Goal: Task Accomplishment & Management: Manage account settings

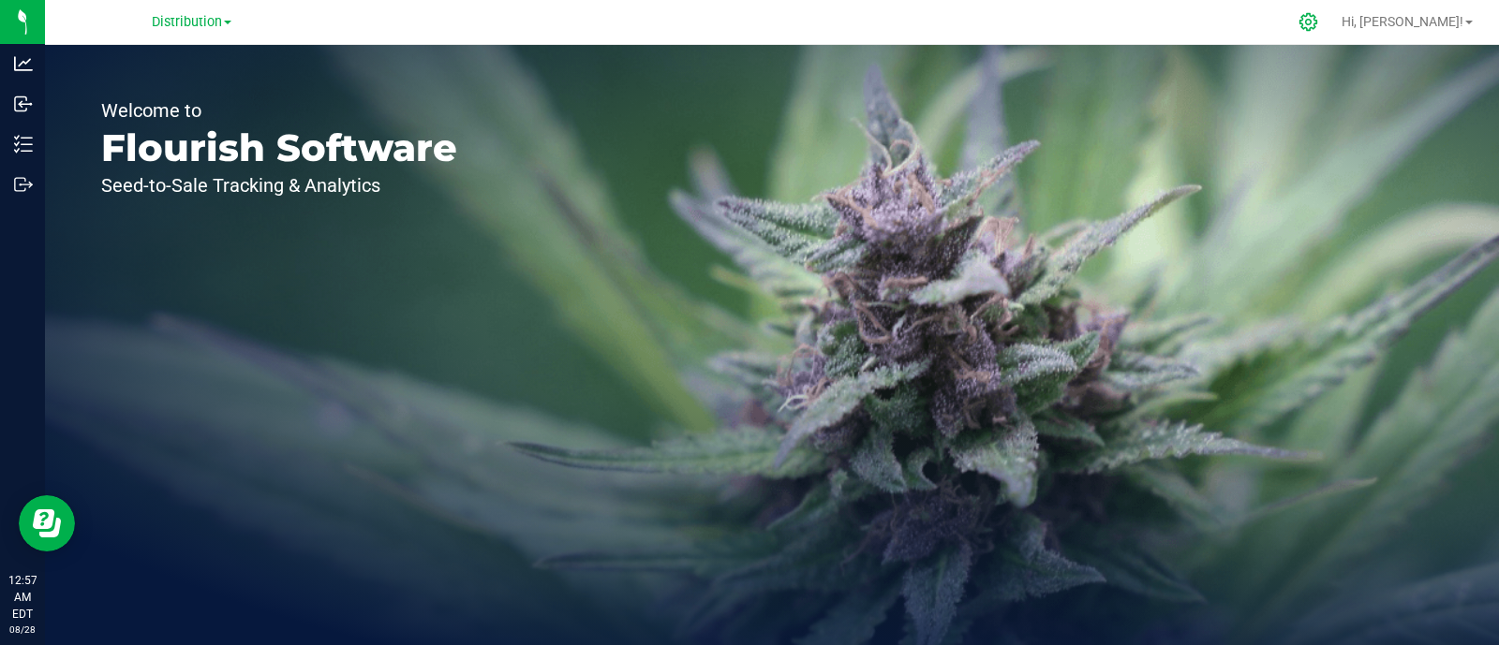
click at [1322, 13] on div at bounding box center [1308, 22] width 26 height 20
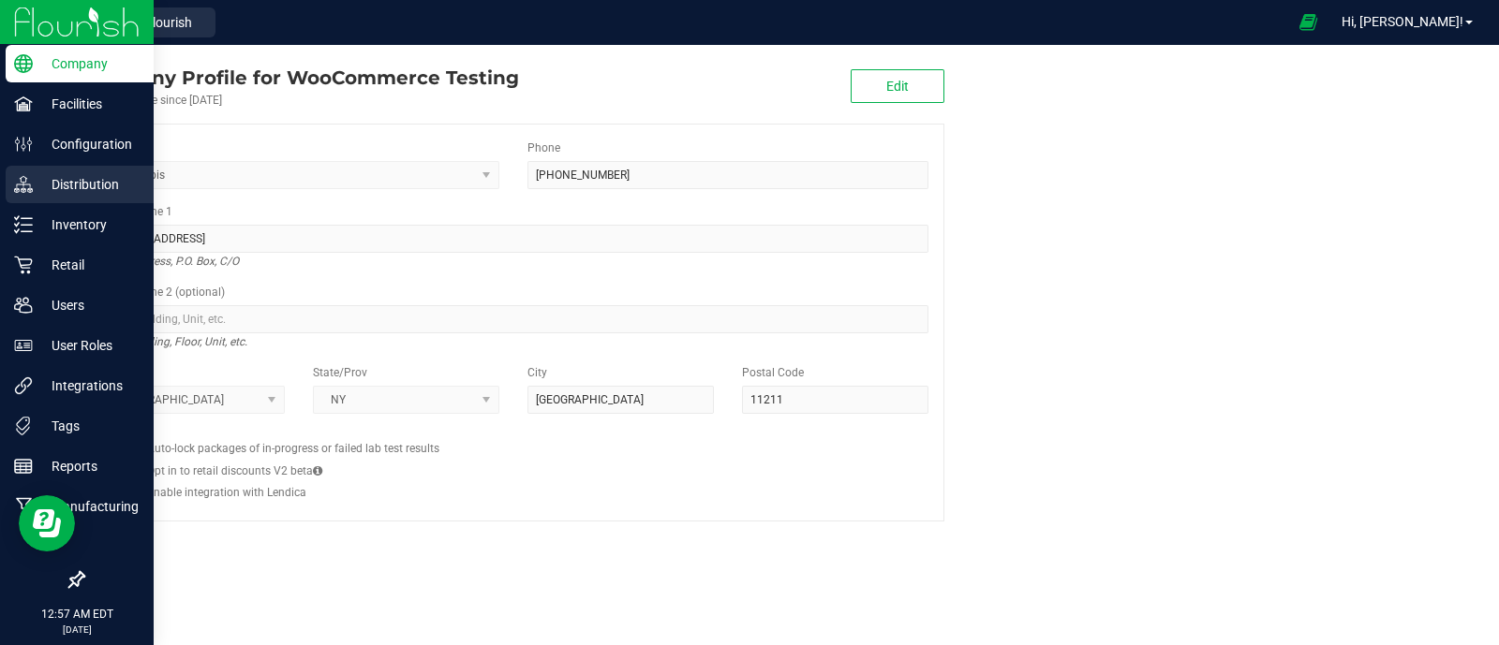
click at [56, 198] on div "Distribution" at bounding box center [80, 184] width 148 height 37
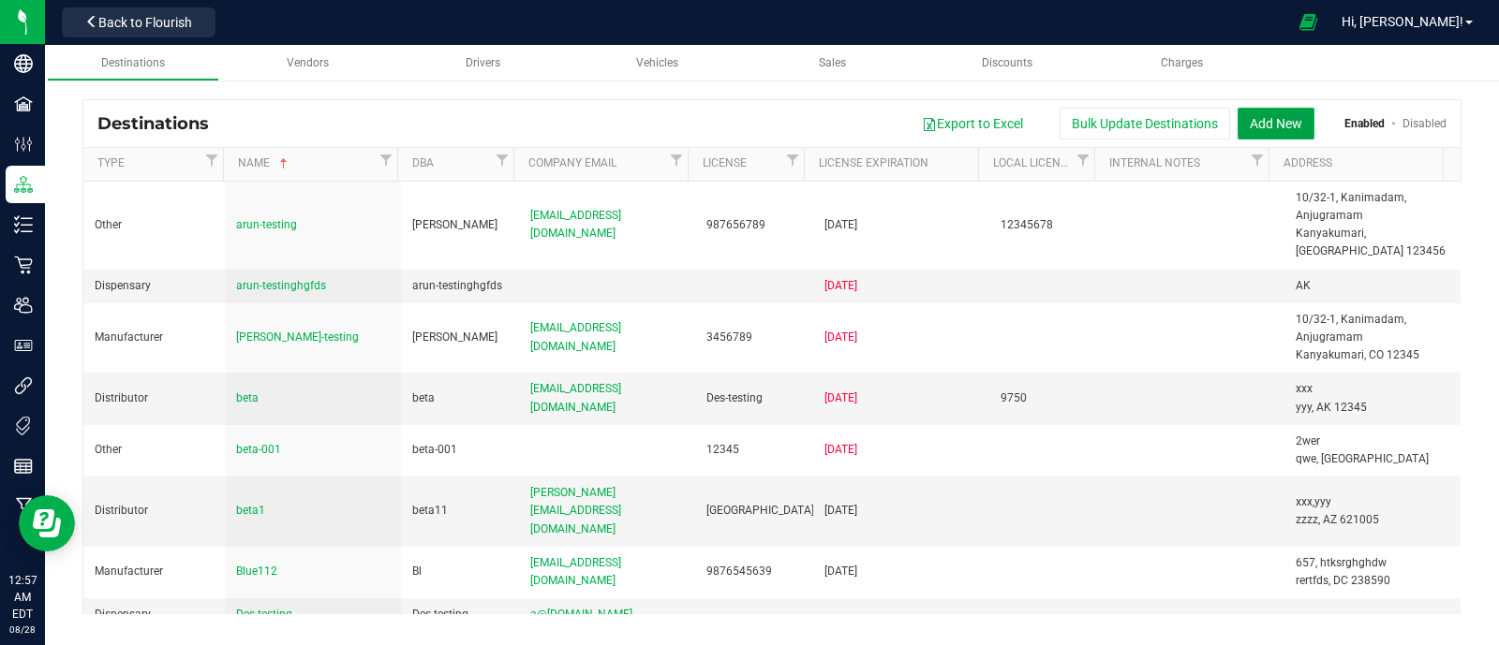
click at [1288, 117] on button "Add New" at bounding box center [1275, 124] width 77 height 32
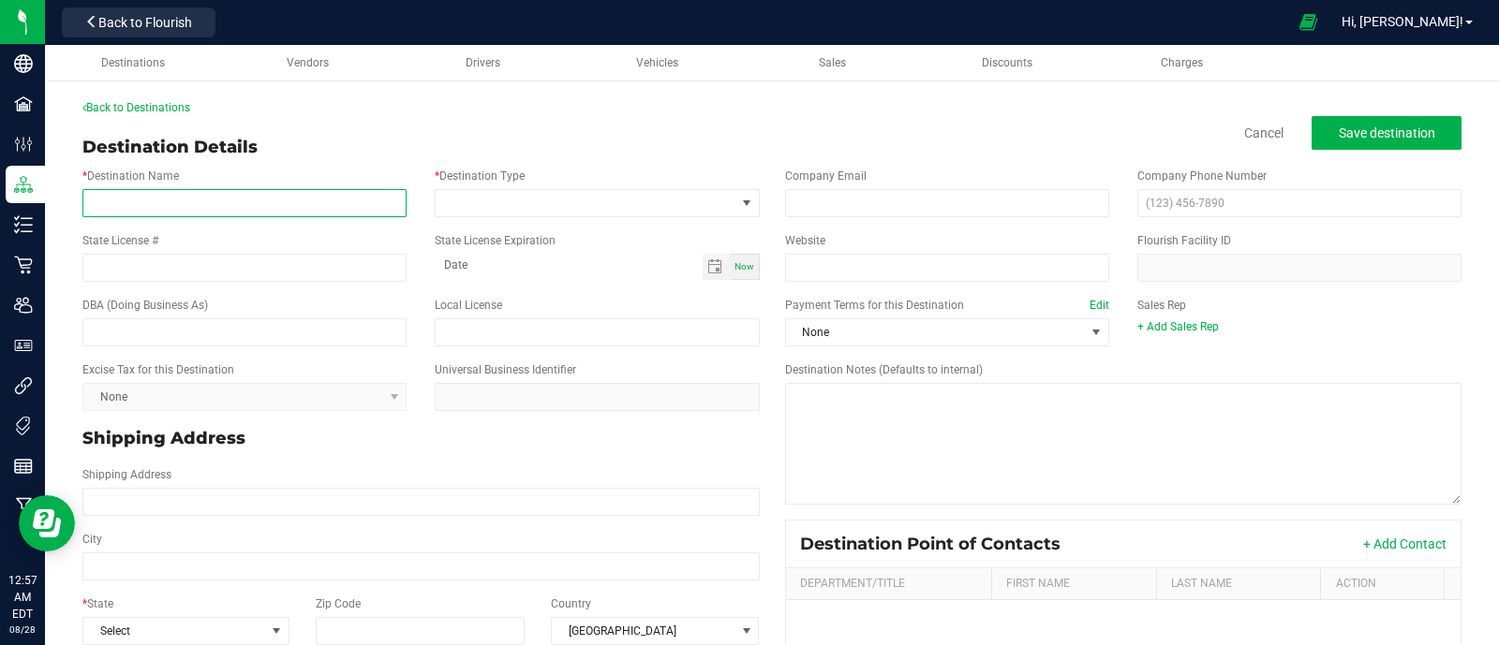
click at [231, 195] on input "* Destination Name" at bounding box center [244, 203] width 324 height 28
type input "Amazon-001"
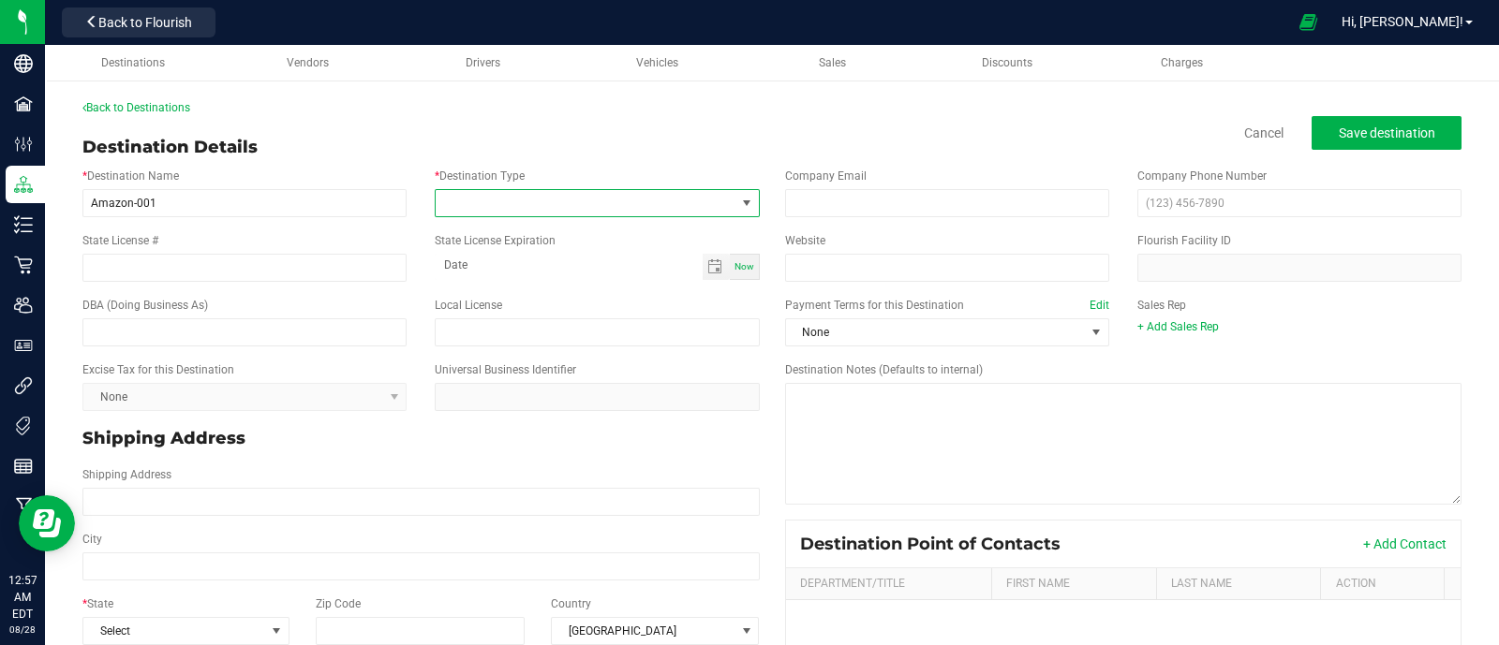
click at [500, 196] on span at bounding box center [585, 203] width 299 height 26
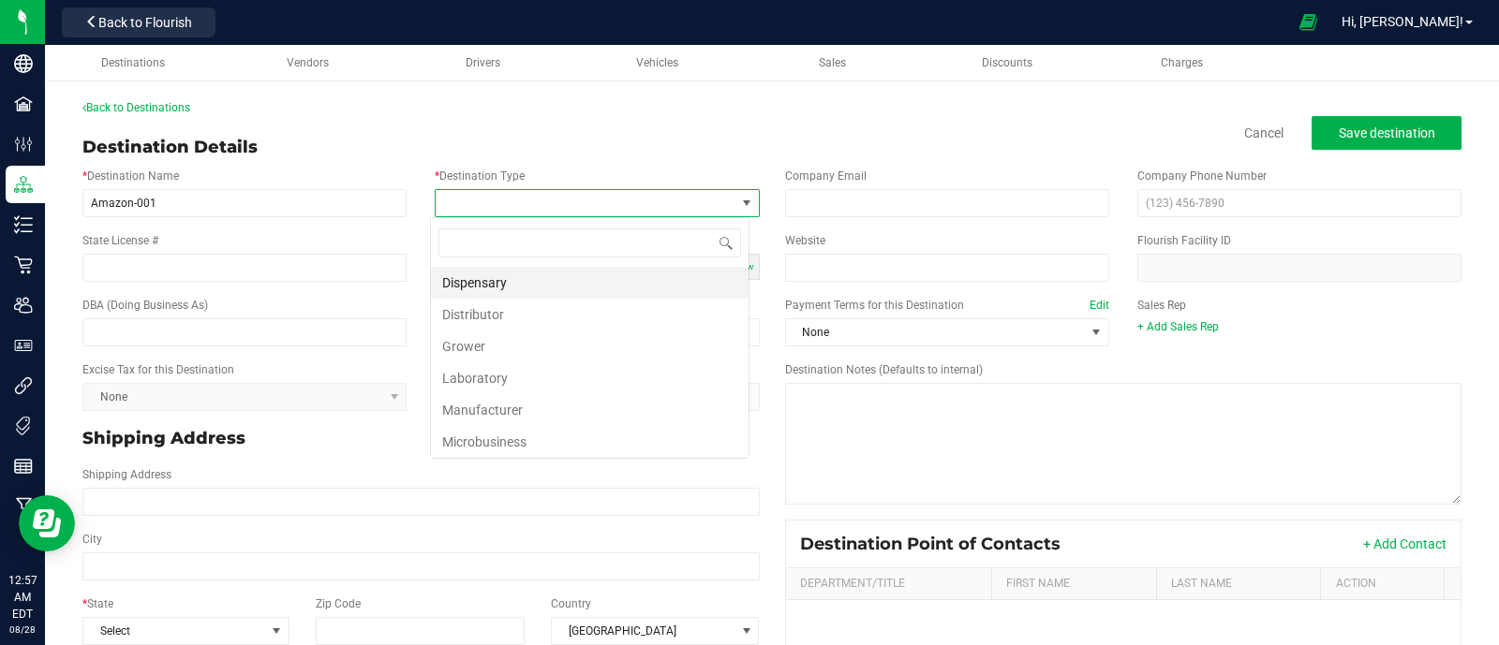
scroll to position [27, 319]
click at [501, 325] on li "Distributor" at bounding box center [590, 315] width 318 height 32
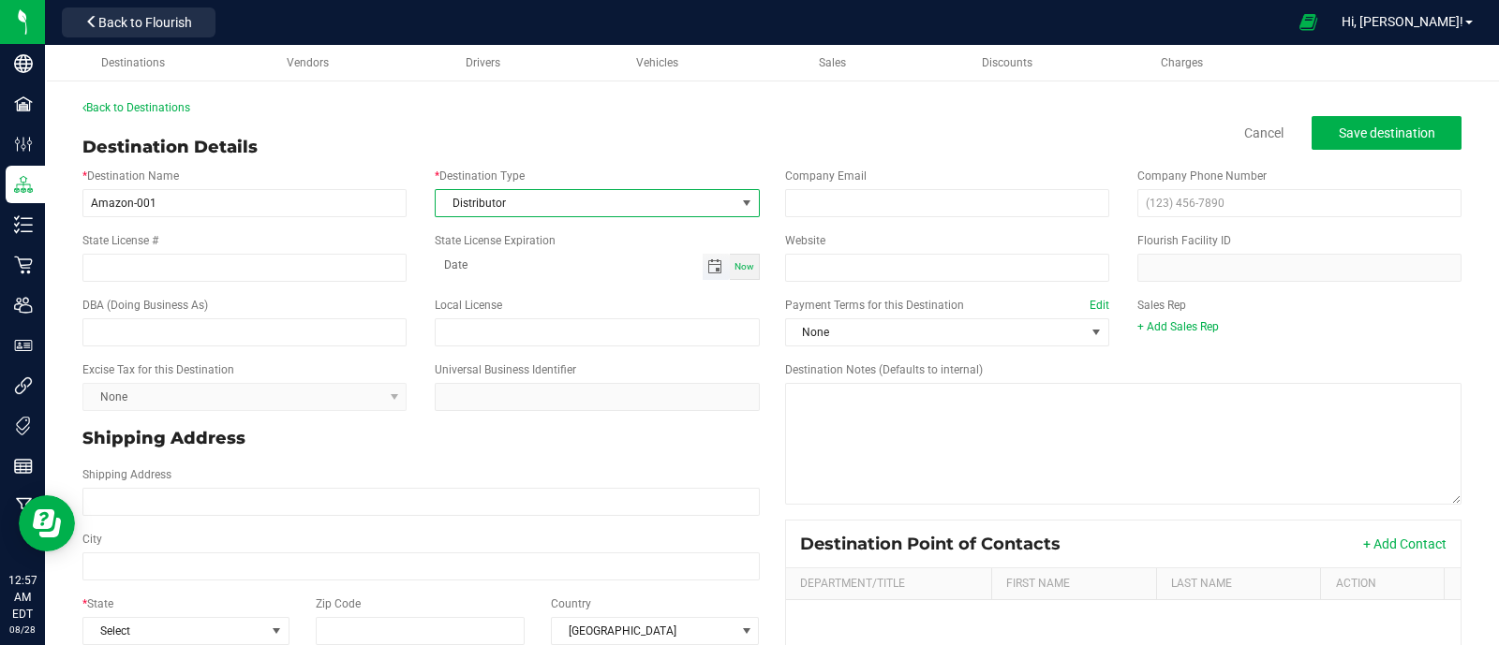
click at [707, 270] on span "Toggle calendar" at bounding box center [714, 266] width 15 height 15
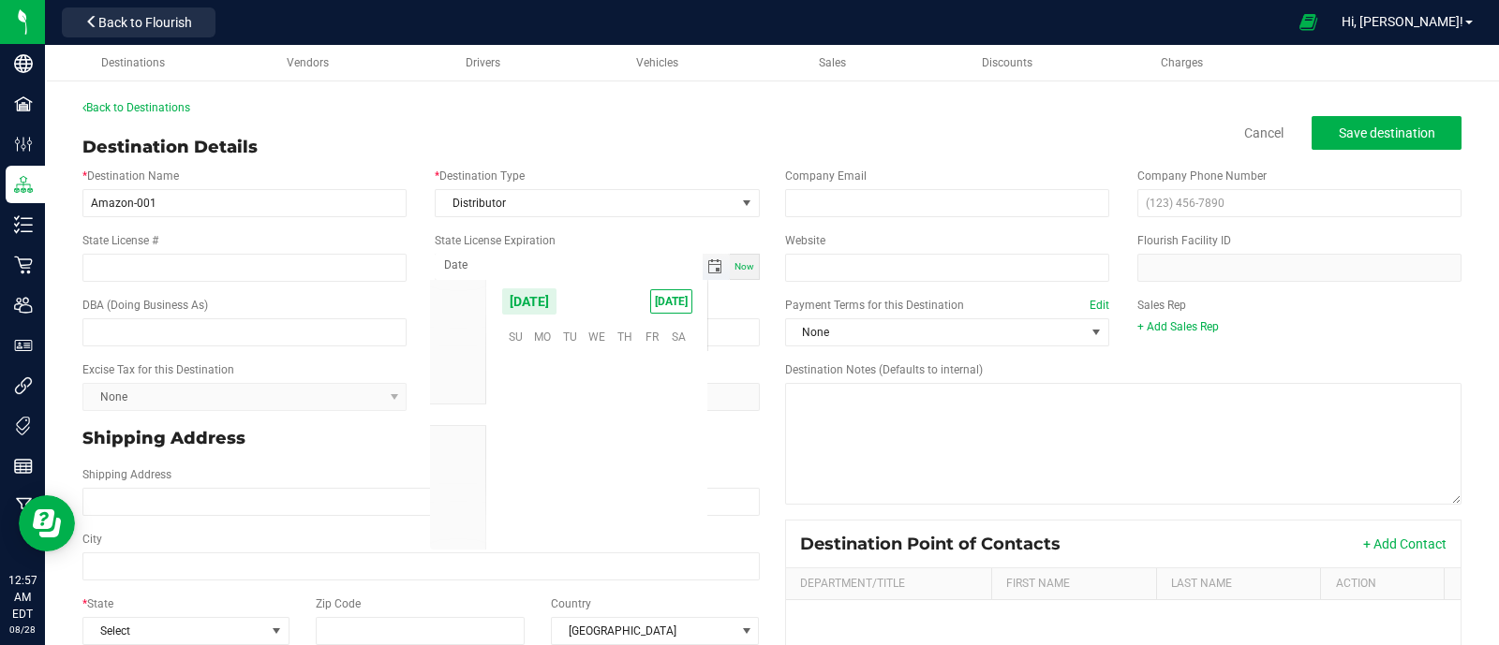
scroll to position [303563, 0]
click at [458, 508] on span "Dec" at bounding box center [458, 504] width 19 height 13
click at [584, 421] on span "17" at bounding box center [597, 421] width 27 height 29
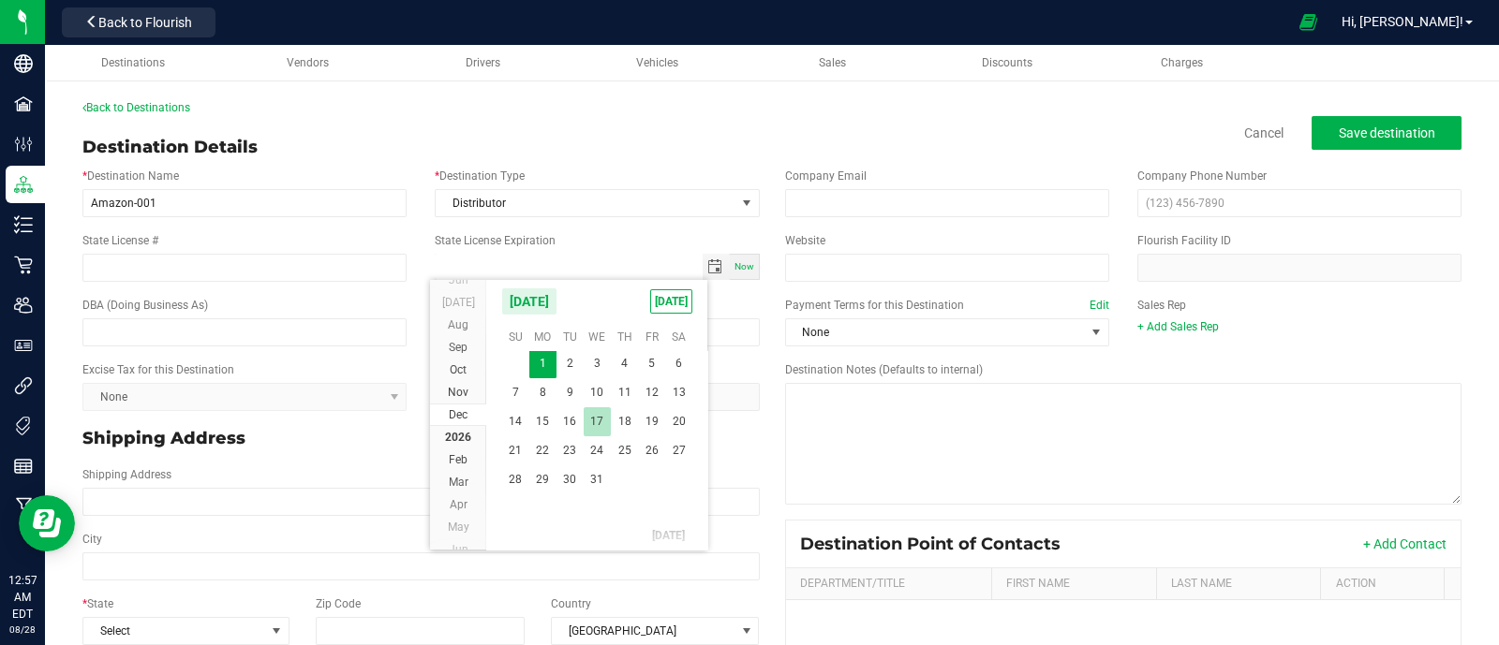
type input "[DATE]"
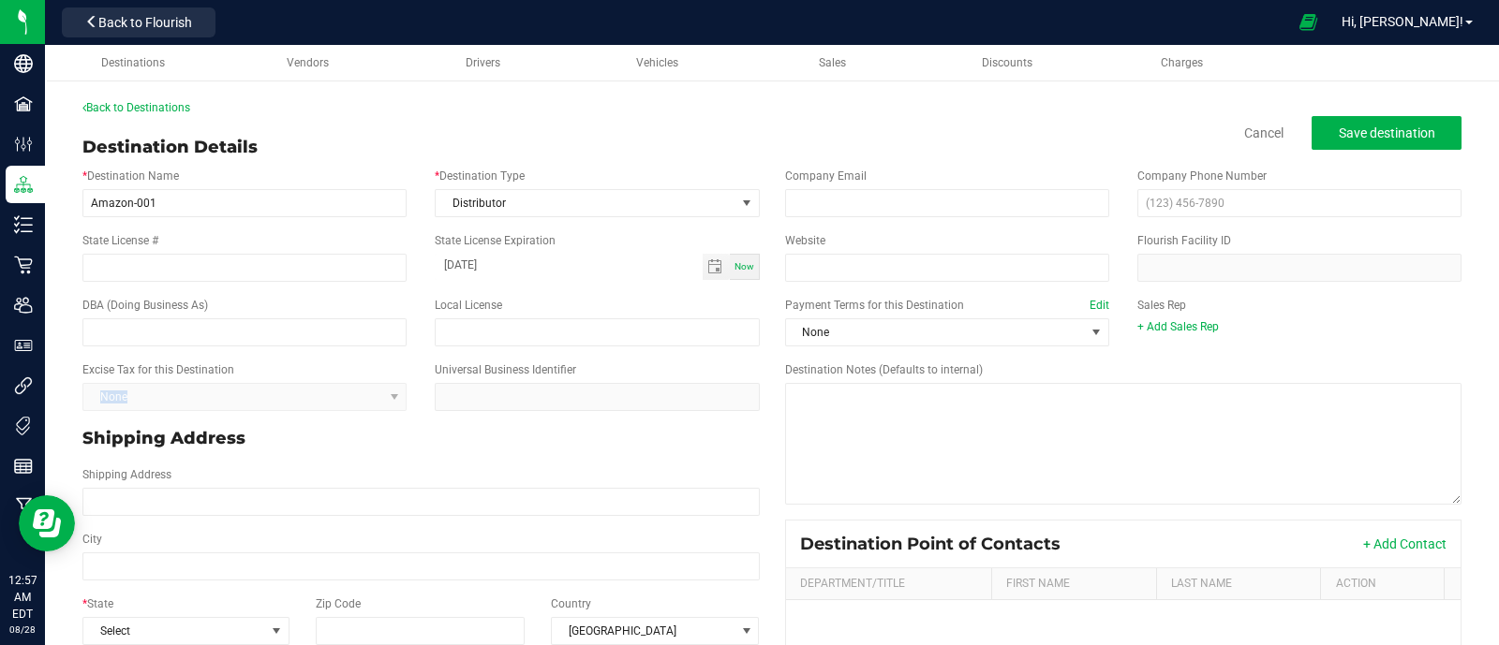
drag, startPoint x: 424, startPoint y: 358, endPoint x: 362, endPoint y: 373, distance: 64.5
click at [362, 373] on div "Excise Tax for this Destination None Universal Business Identifier" at bounding box center [420, 386] width 705 height 65
click at [397, 345] on input "text" at bounding box center [244, 332] width 324 height 28
type input "a"
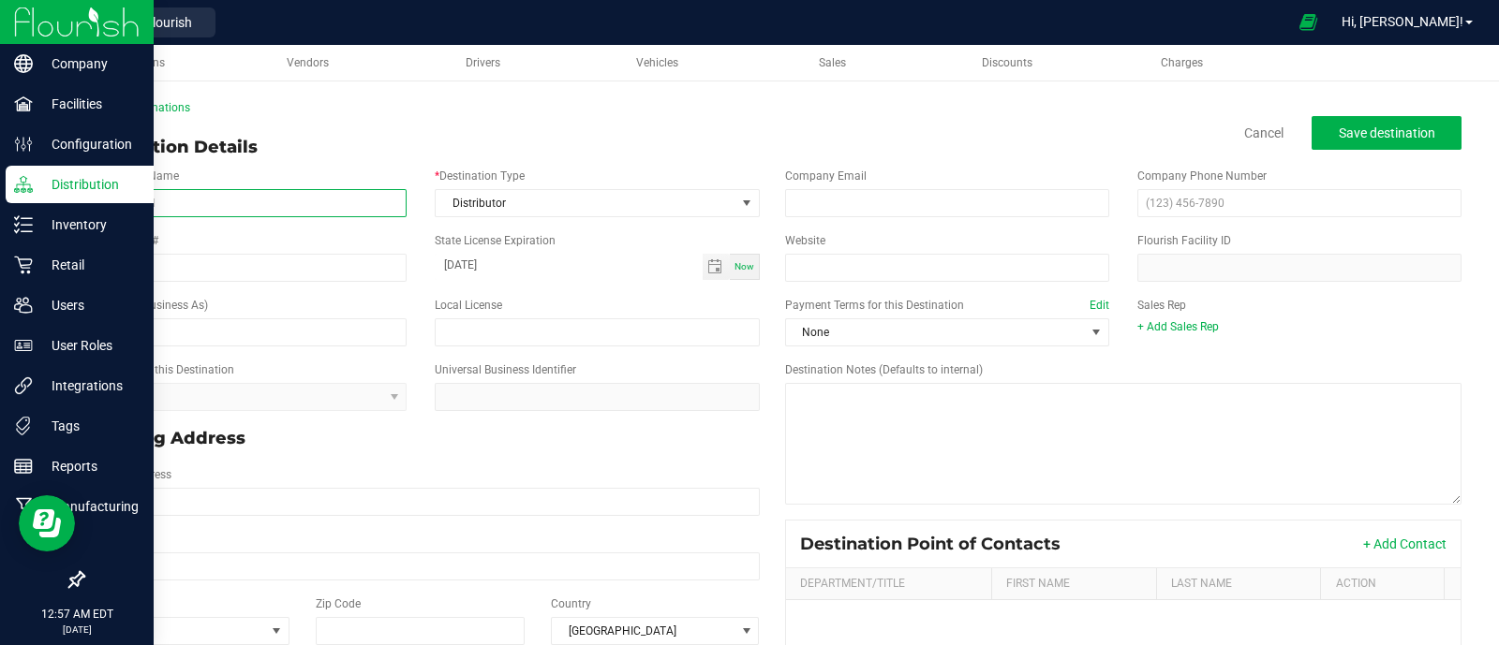
drag, startPoint x: 226, startPoint y: 204, endPoint x: 18, endPoint y: 185, distance: 208.9
click at [18, 185] on div "Company Facilities Configuration Distribution Inventory Retail Users User Roles…" at bounding box center [749, 322] width 1499 height 645
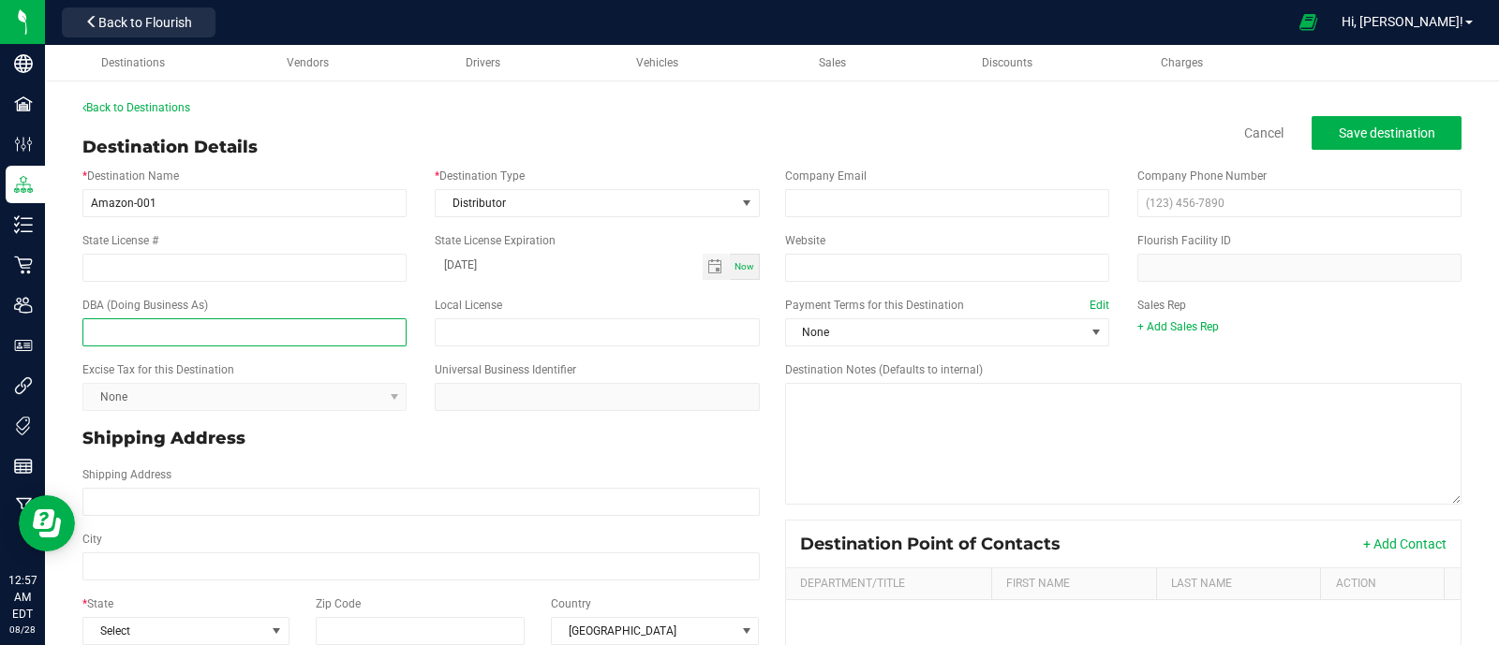
click at [248, 339] on input "text" at bounding box center [244, 332] width 324 height 28
paste input "Amazon-001"
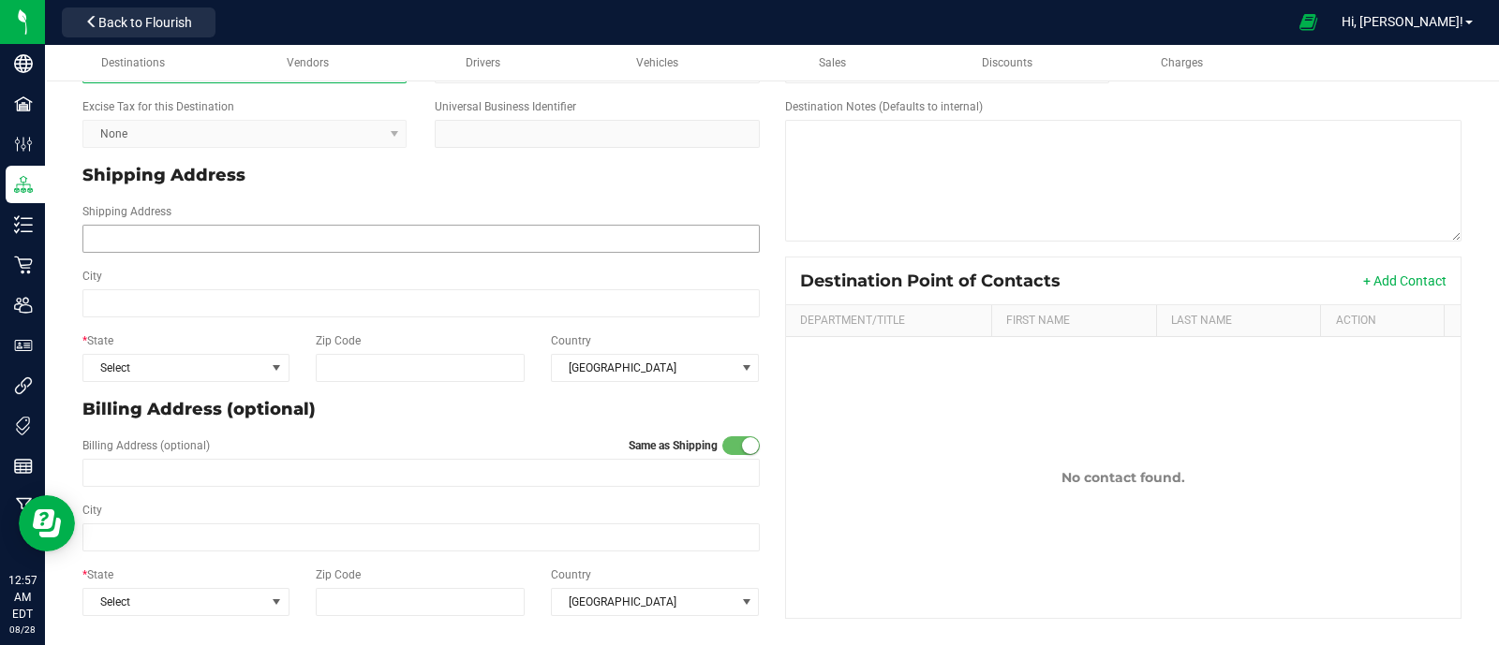
type input "Amazon-DBA-001"
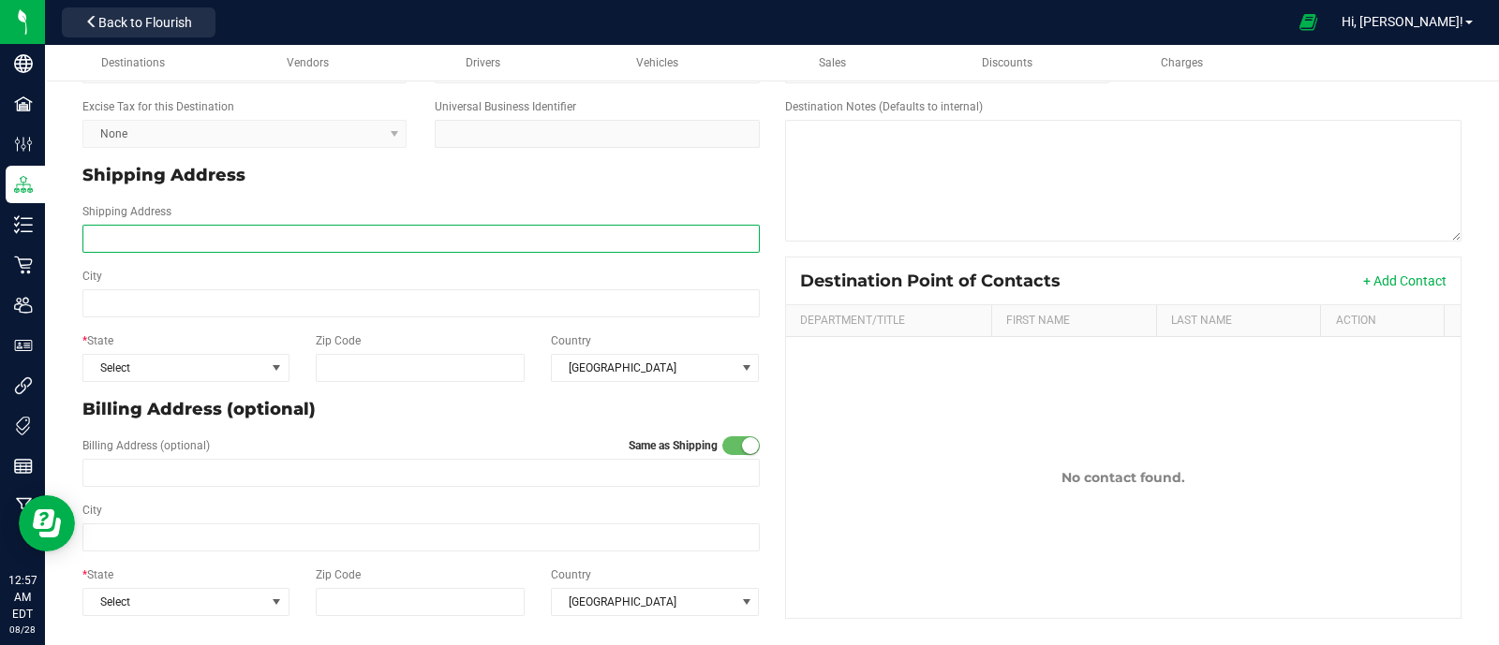
click at [185, 240] on input "Shipping Address" at bounding box center [420, 239] width 677 height 28
type input "xxx"
type input "zzz"
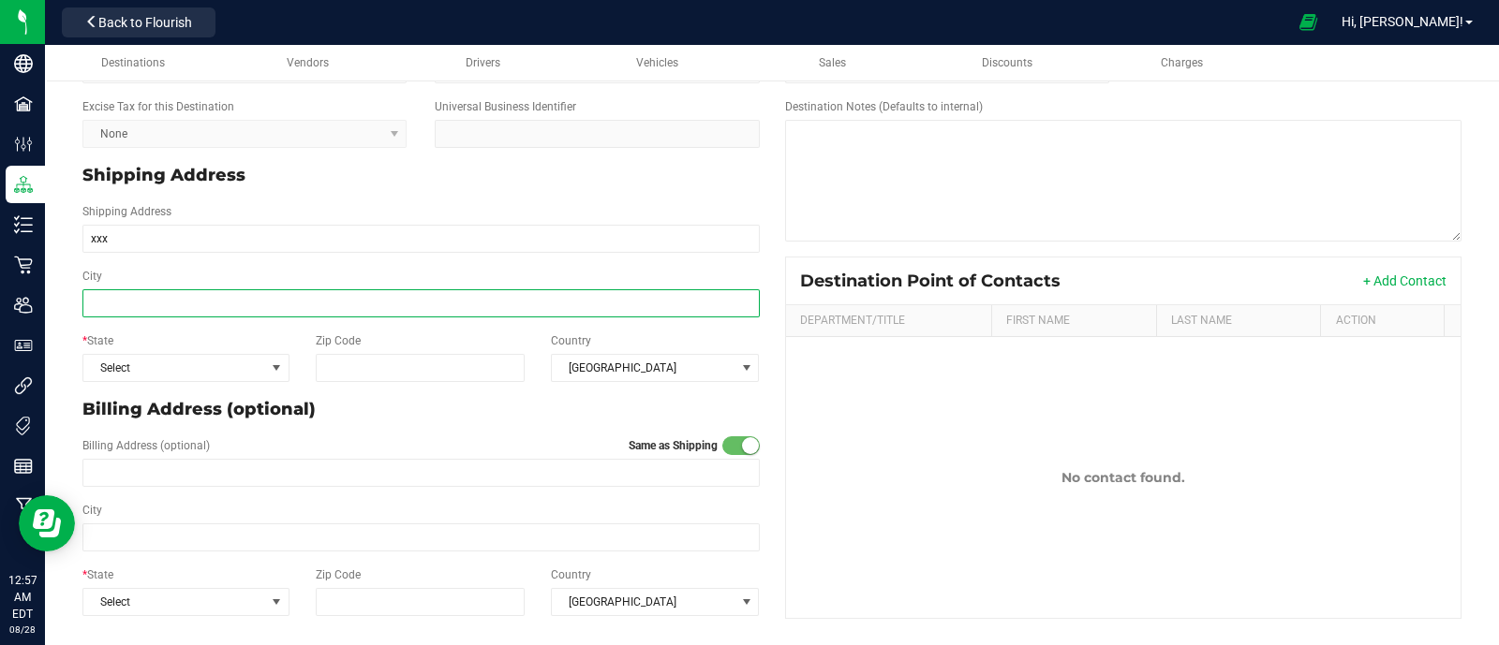
type input "yyy"
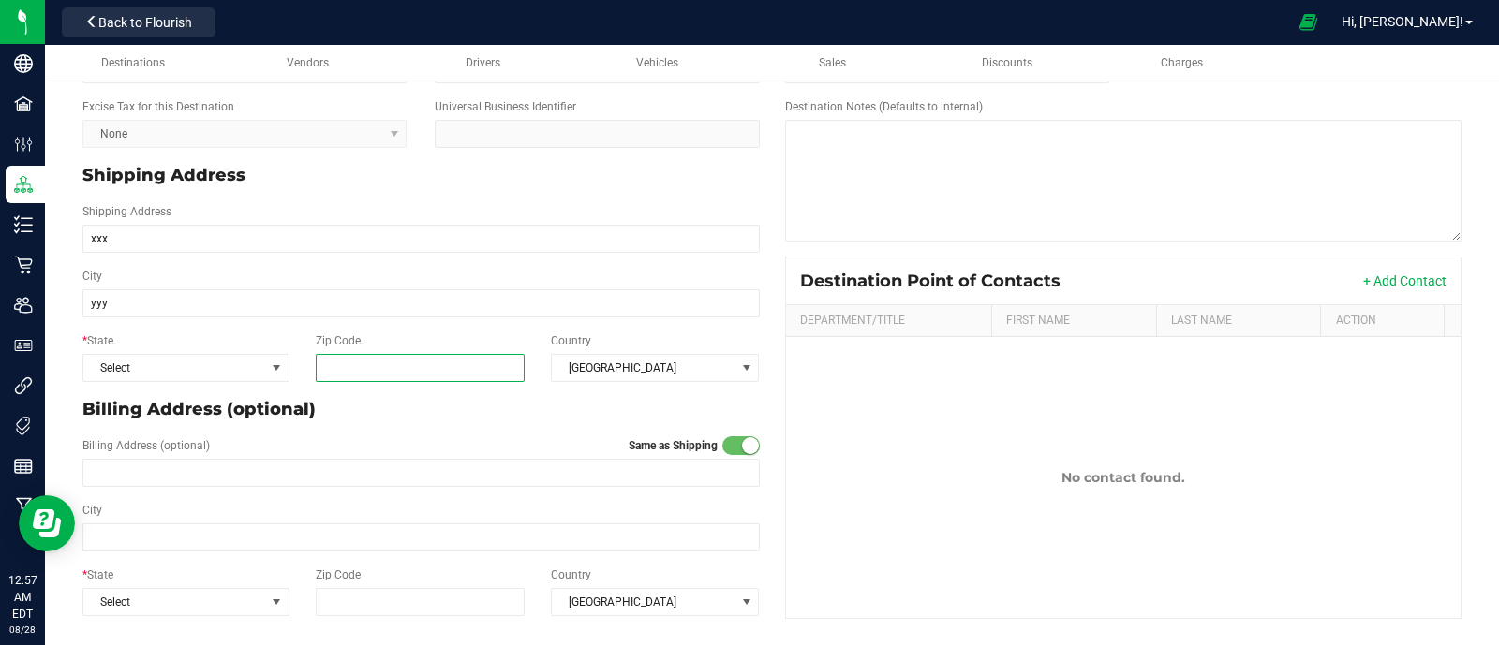
type input "123455"
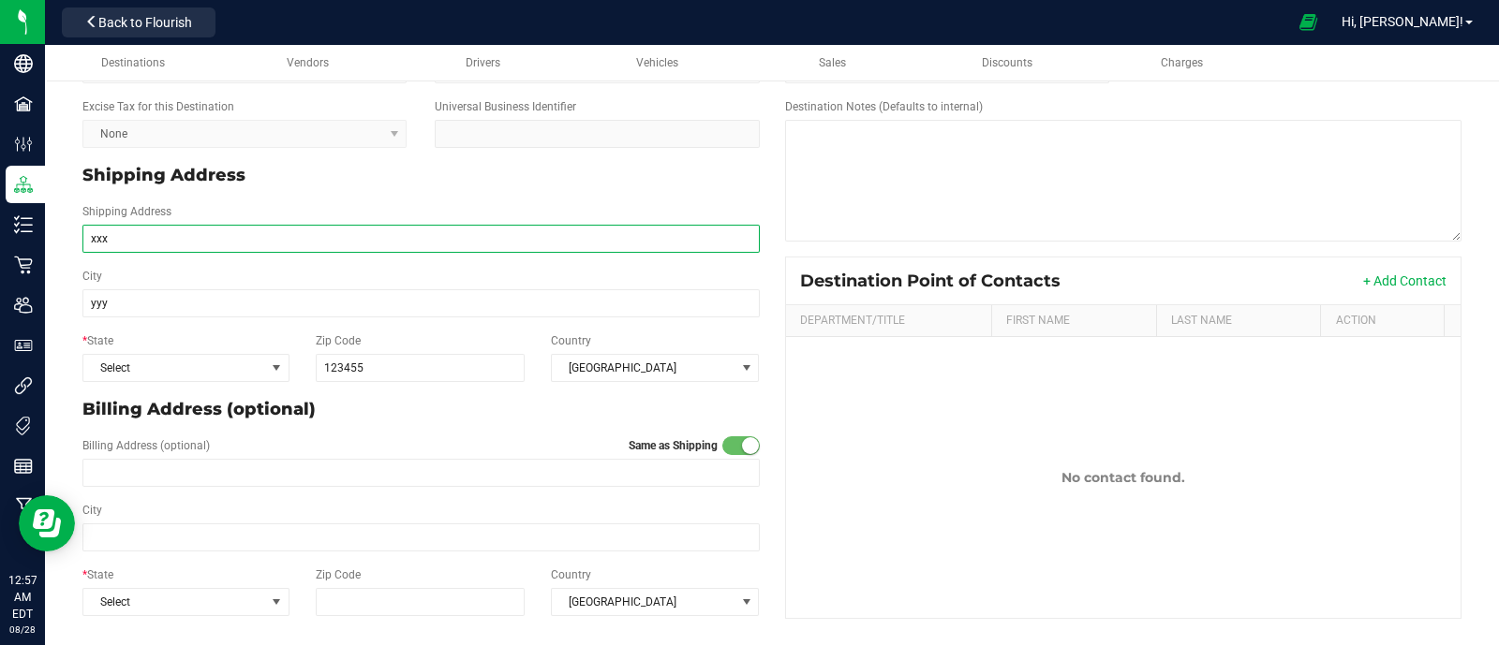
type input "xxx"
type input "yyy"
type input "123455"
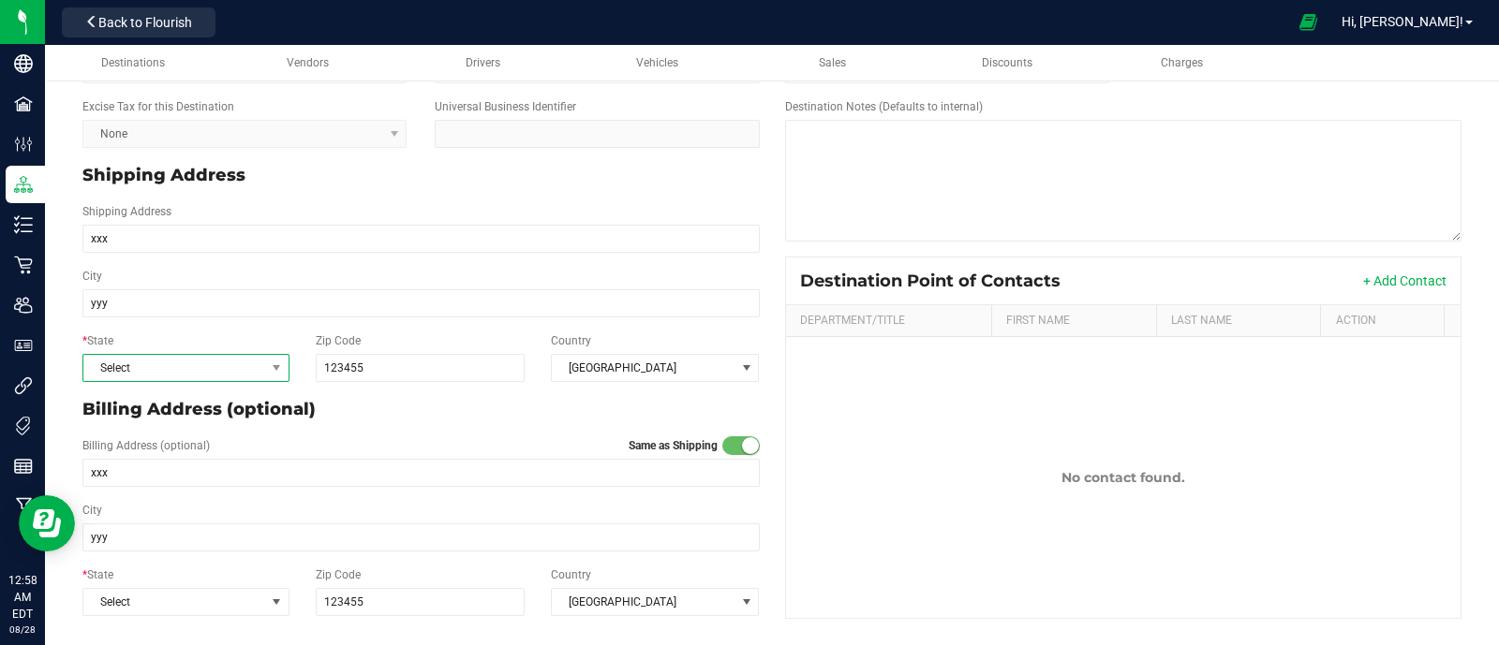
click at [127, 363] on span "Select" at bounding box center [174, 368] width 182 height 26
drag, startPoint x: 143, startPoint y: 406, endPoint x: 143, endPoint y: 369, distance: 36.5
click at [143, 369] on div "* Destination Name Amazon-001 * Destination Type Distributor State License # zz…" at bounding box center [419, 260] width 703 height 727
click at [143, 369] on span "Select" at bounding box center [174, 368] width 182 height 26
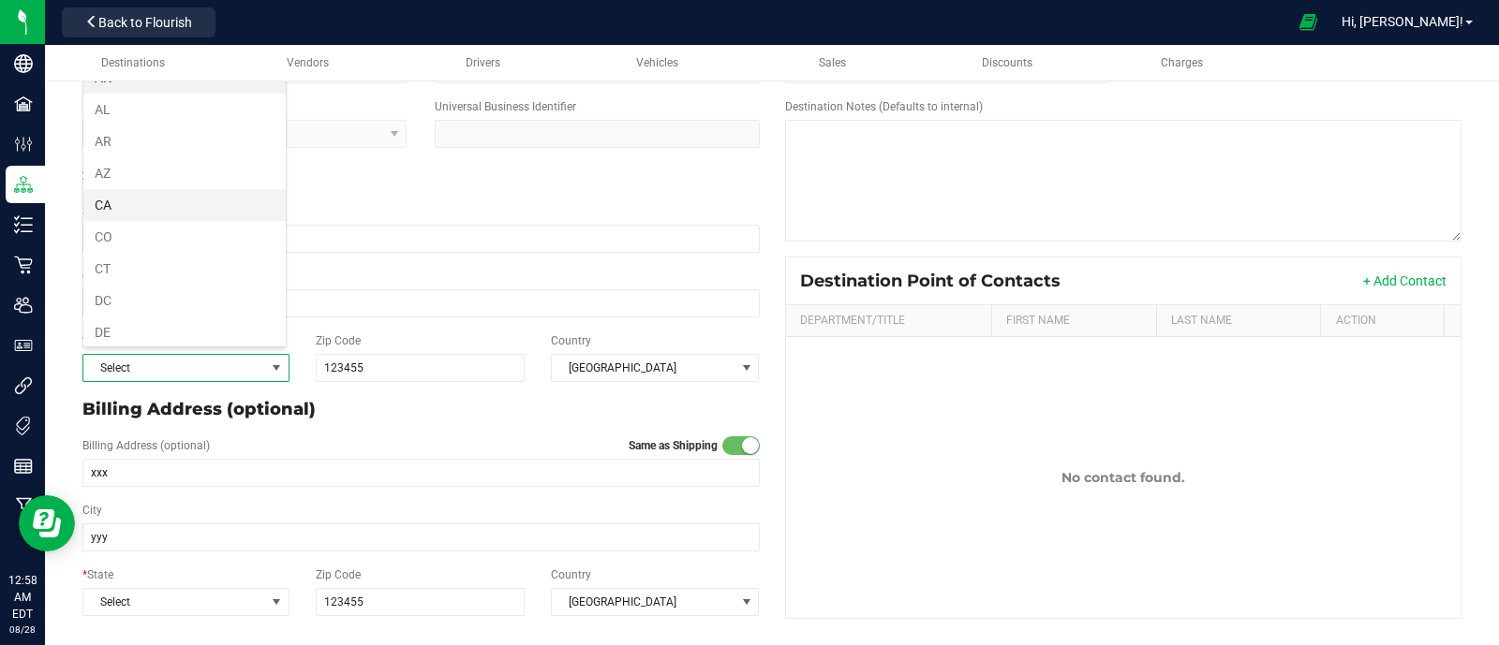
drag, startPoint x: 155, startPoint y: 280, endPoint x: 178, endPoint y: 208, distance: 75.8
click at [178, 208] on li "CA" at bounding box center [184, 205] width 202 height 32
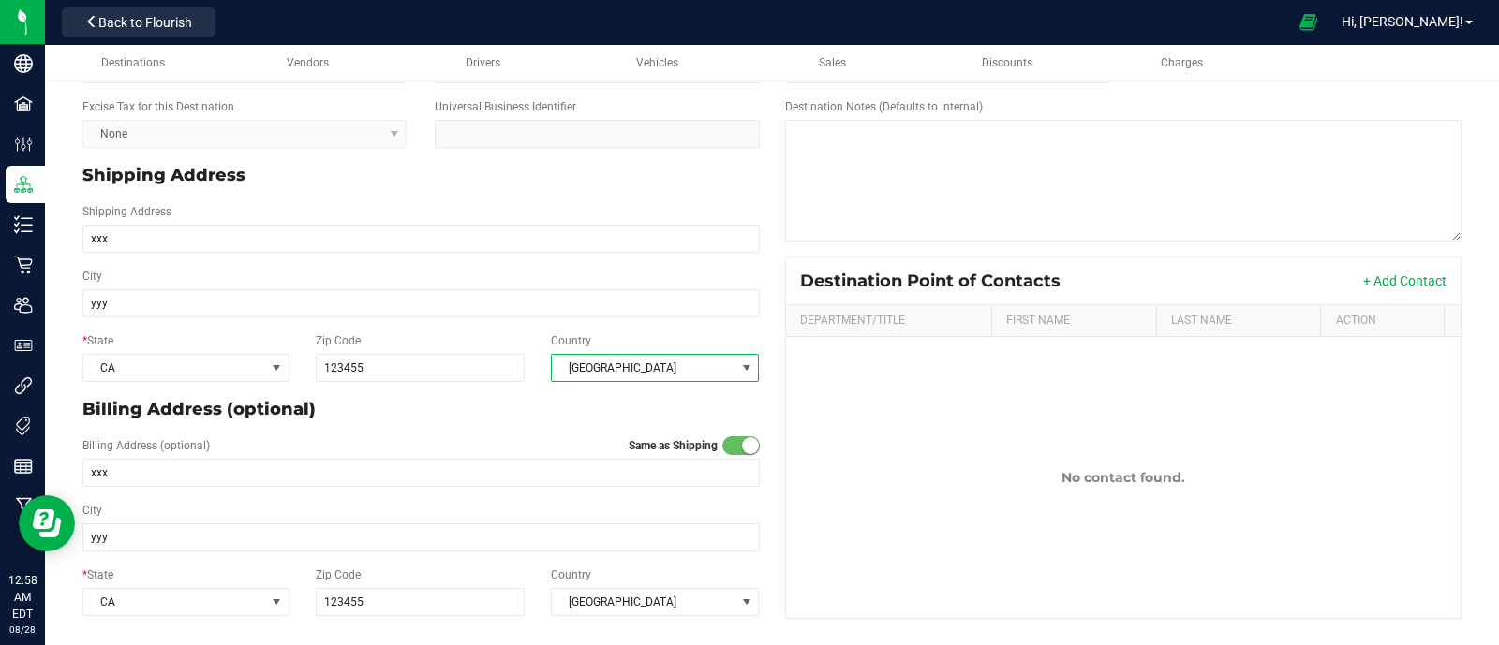
click at [567, 364] on span "[GEOGRAPHIC_DATA]" at bounding box center [643, 368] width 183 height 26
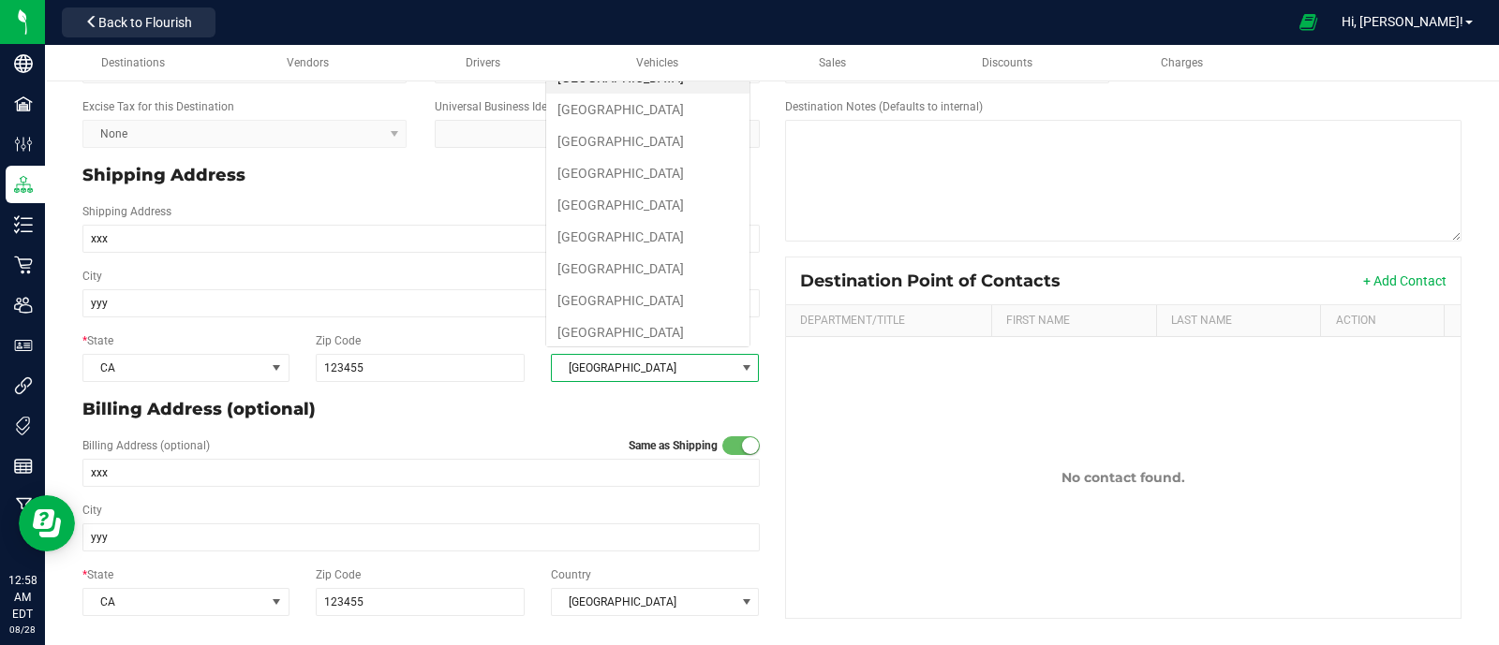
scroll to position [27, 201]
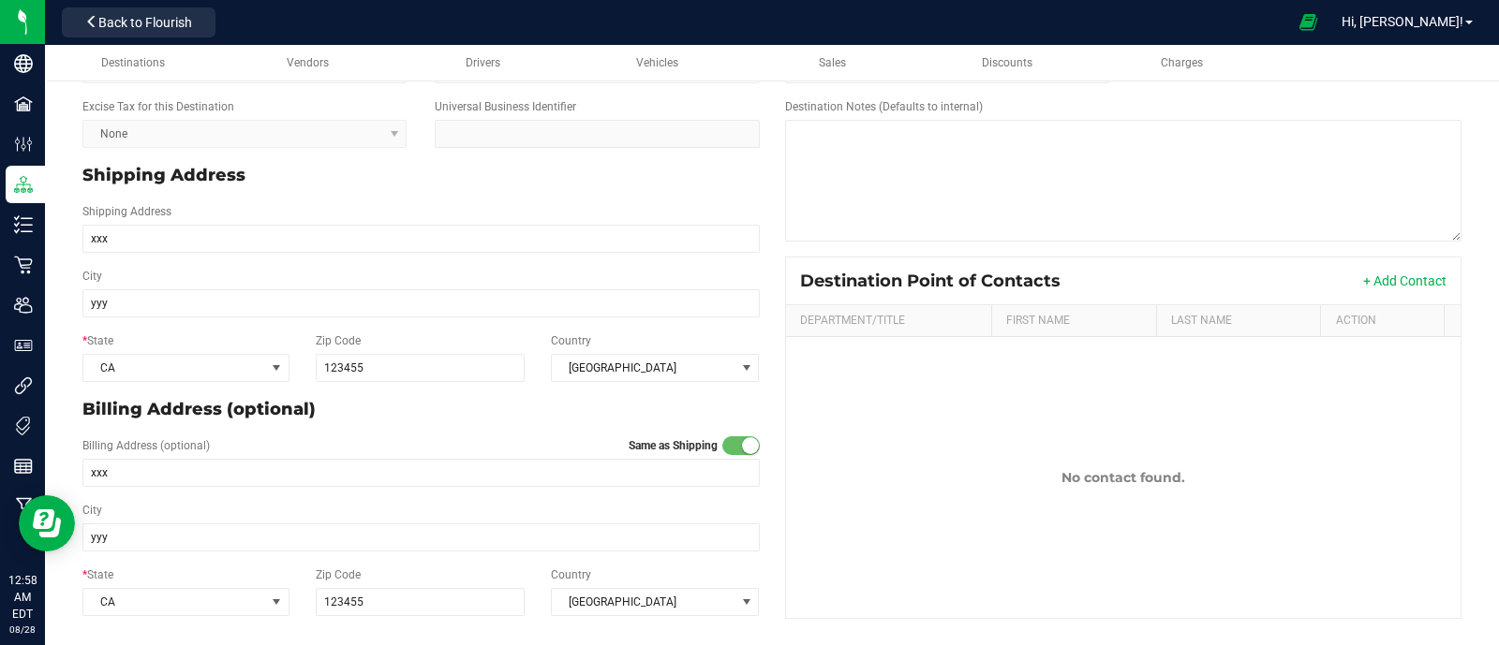
click at [431, 417] on div "Billing Address (optional)" at bounding box center [420, 410] width 705 height 40
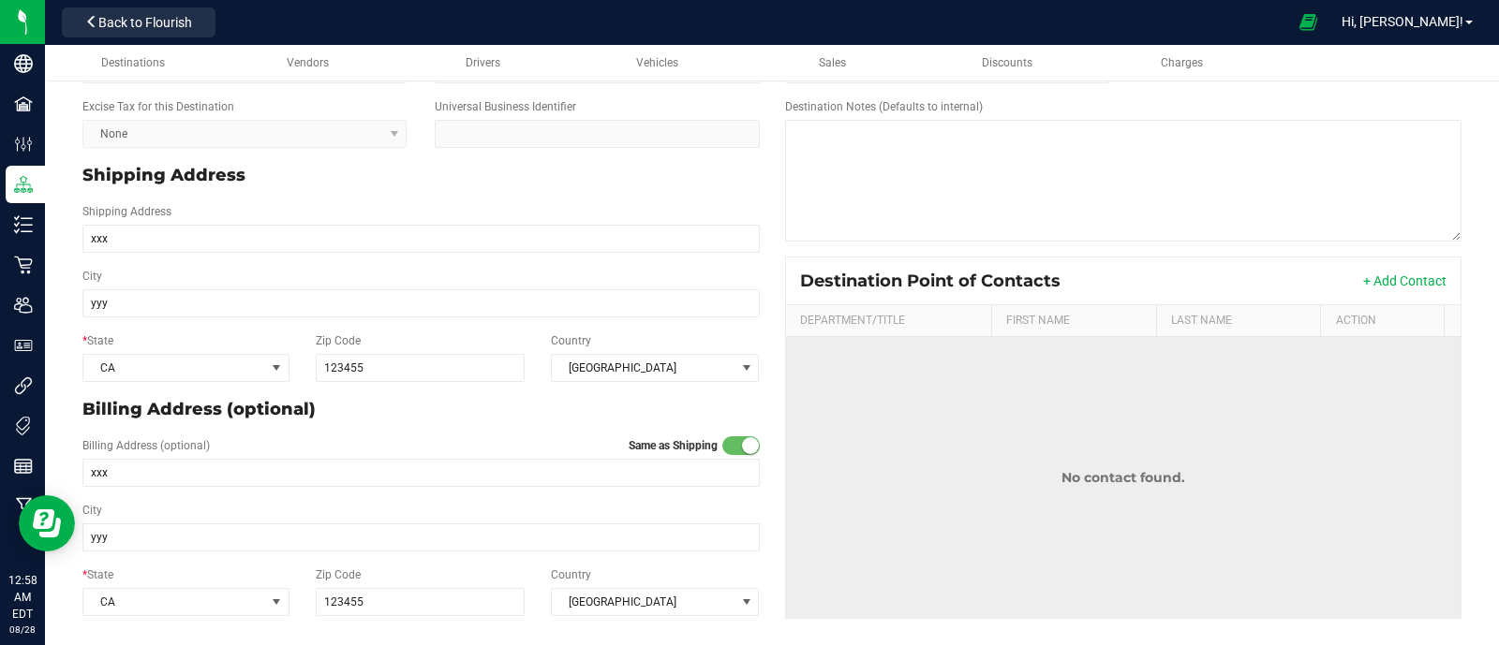
scroll to position [0, 0]
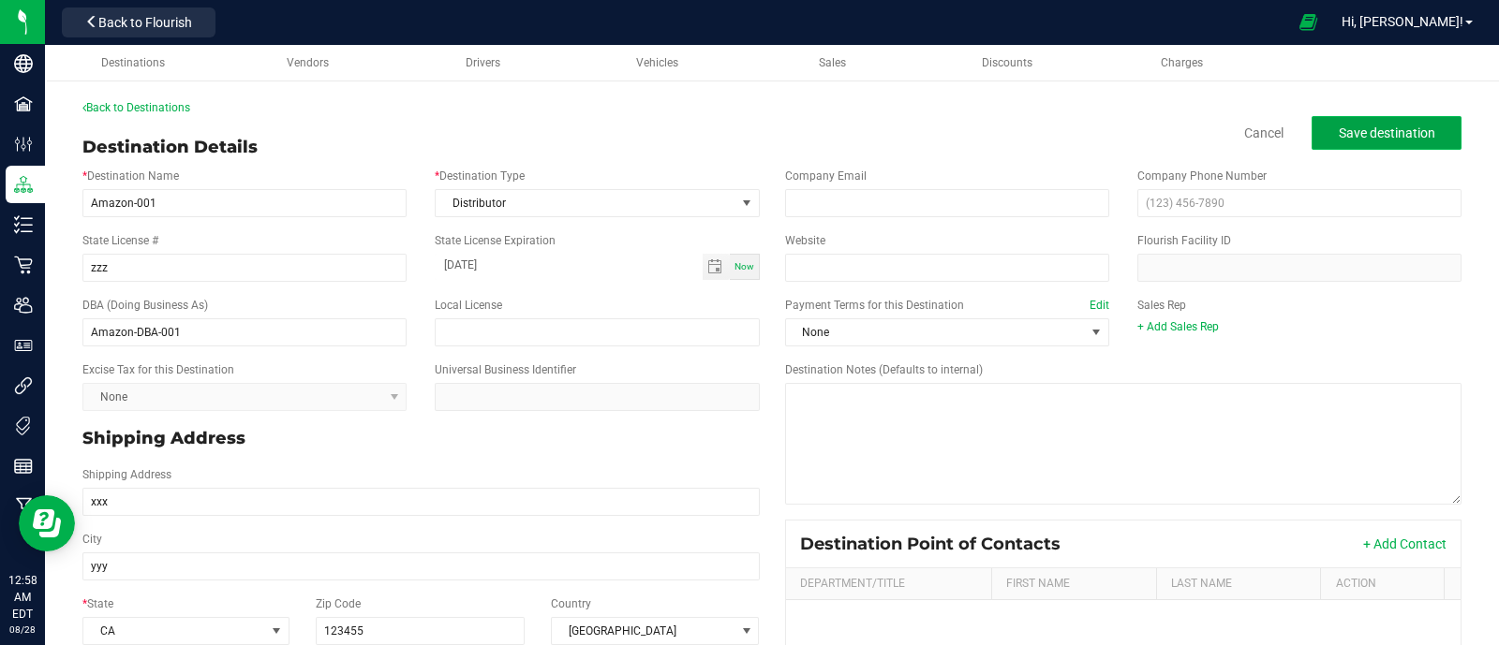
click at [1381, 124] on button "Save destination" at bounding box center [1386, 133] width 150 height 34
click at [824, 57] on span "Sales" at bounding box center [832, 62] width 27 height 13
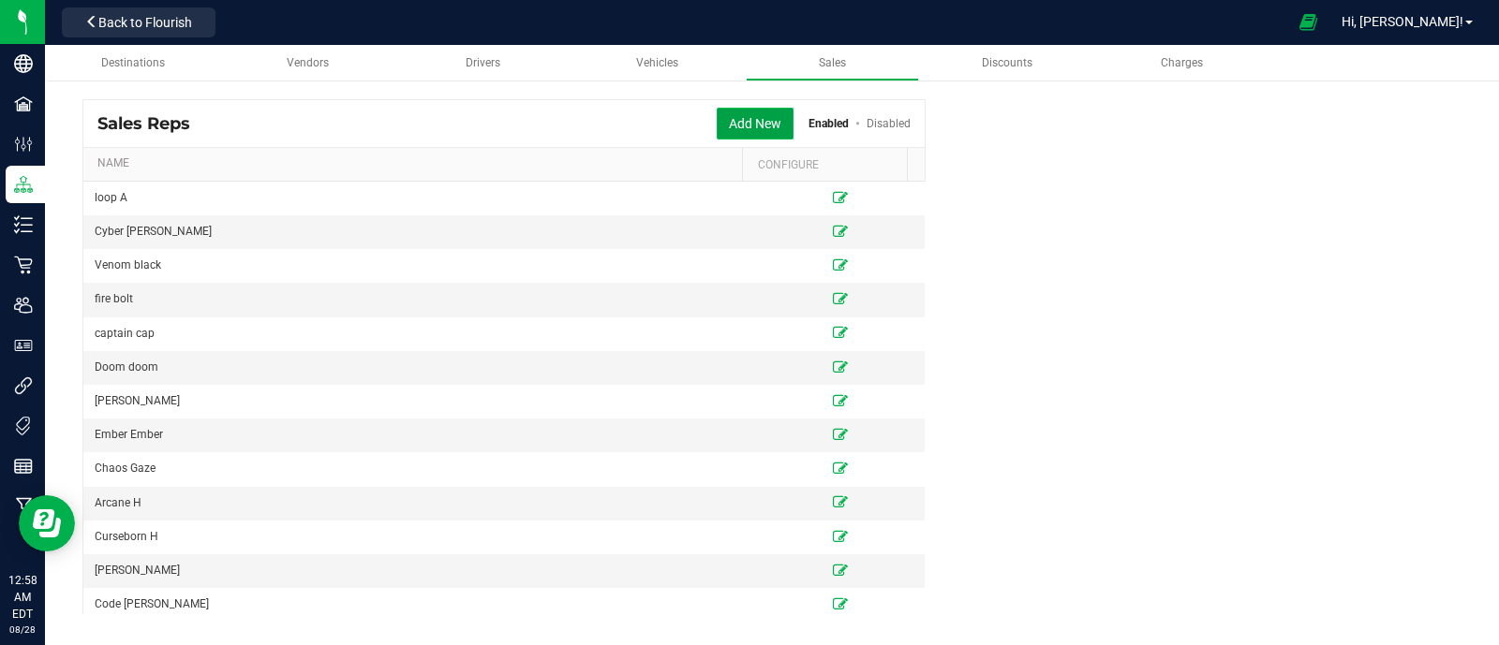
click at [758, 125] on button "Add New" at bounding box center [755, 124] width 77 height 32
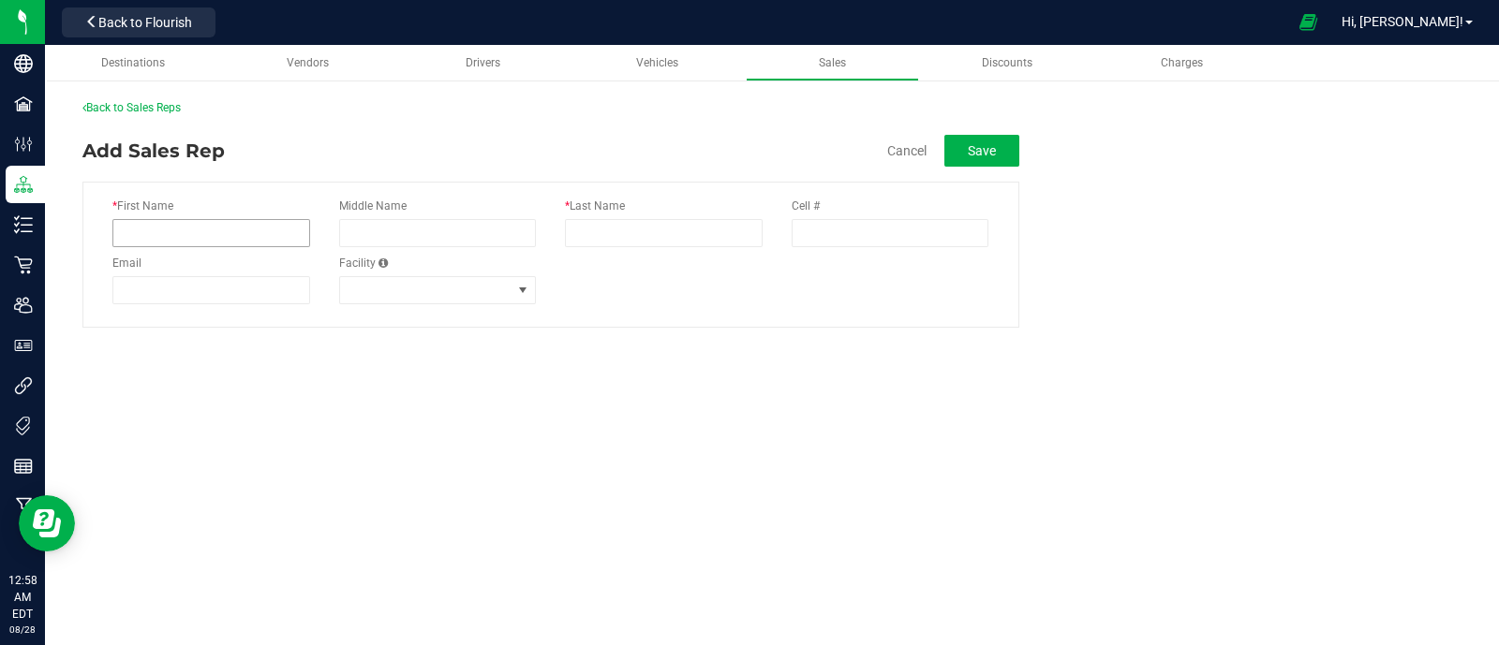
drag, startPoint x: 309, startPoint y: 236, endPoint x: 272, endPoint y: 236, distance: 37.5
click at [272, 236] on div "* First Name" at bounding box center [211, 226] width 227 height 57
click at [272, 236] on input "* First Name" at bounding box center [211, 233] width 198 height 28
type input "m"
type input "Amazon"
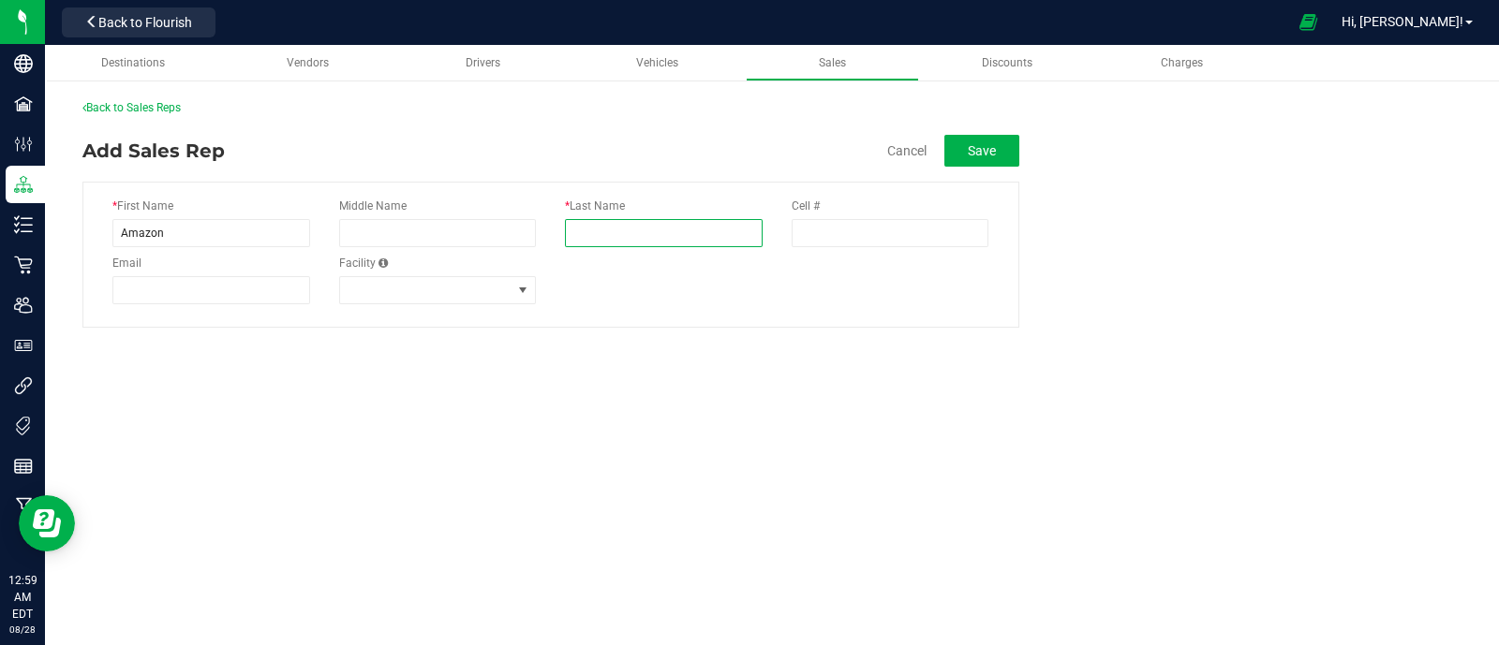
click at [623, 232] on input "* Last Name" at bounding box center [664, 233] width 198 height 28
type input "001"
click at [1003, 149] on button "Save" at bounding box center [981, 151] width 75 height 32
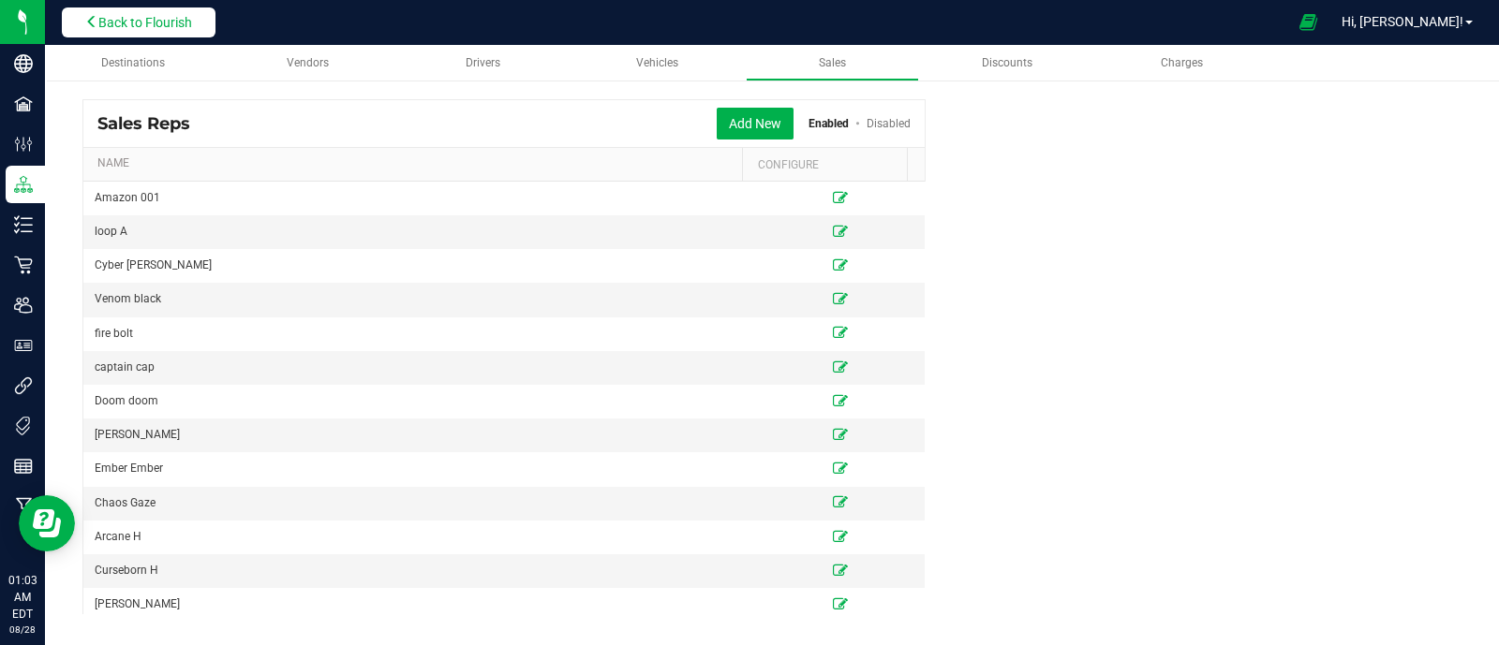
click at [206, 30] on button "Back to Flourish" at bounding box center [139, 22] width 154 height 30
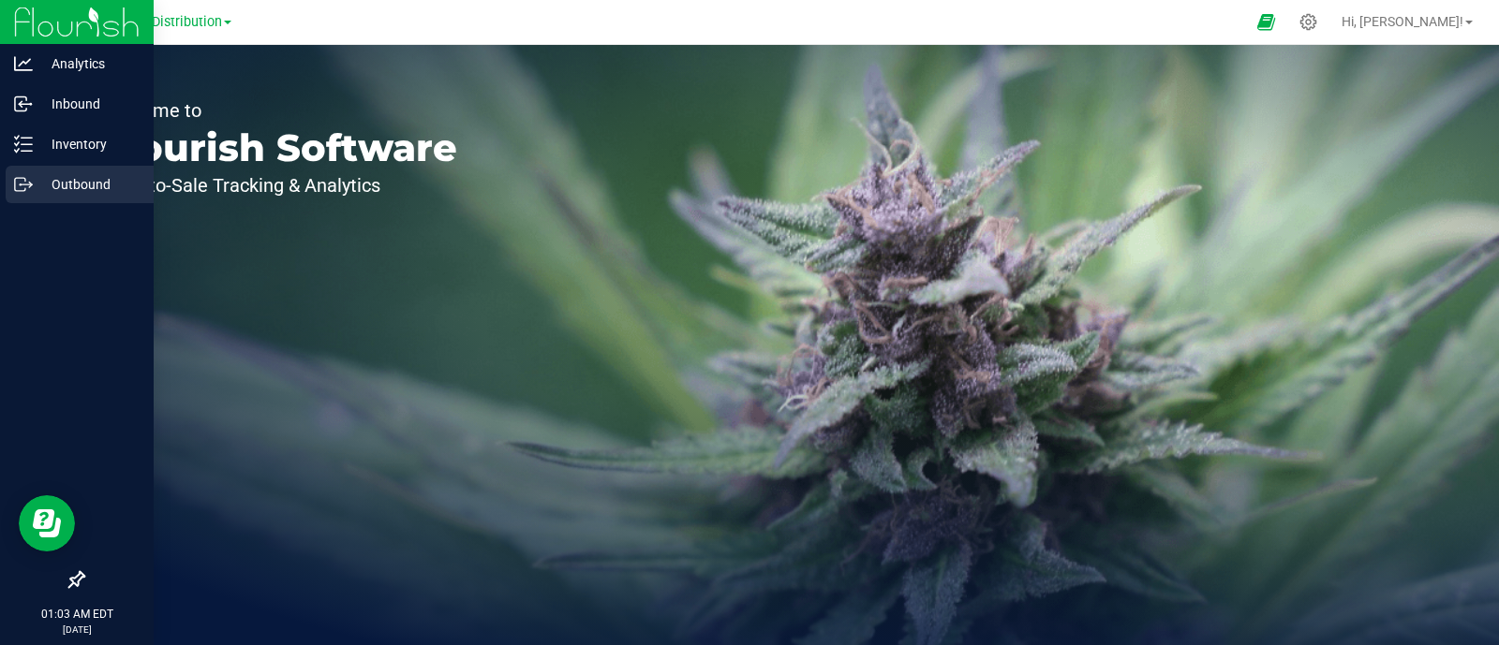
click at [39, 184] on p "Outbound" at bounding box center [89, 184] width 112 height 22
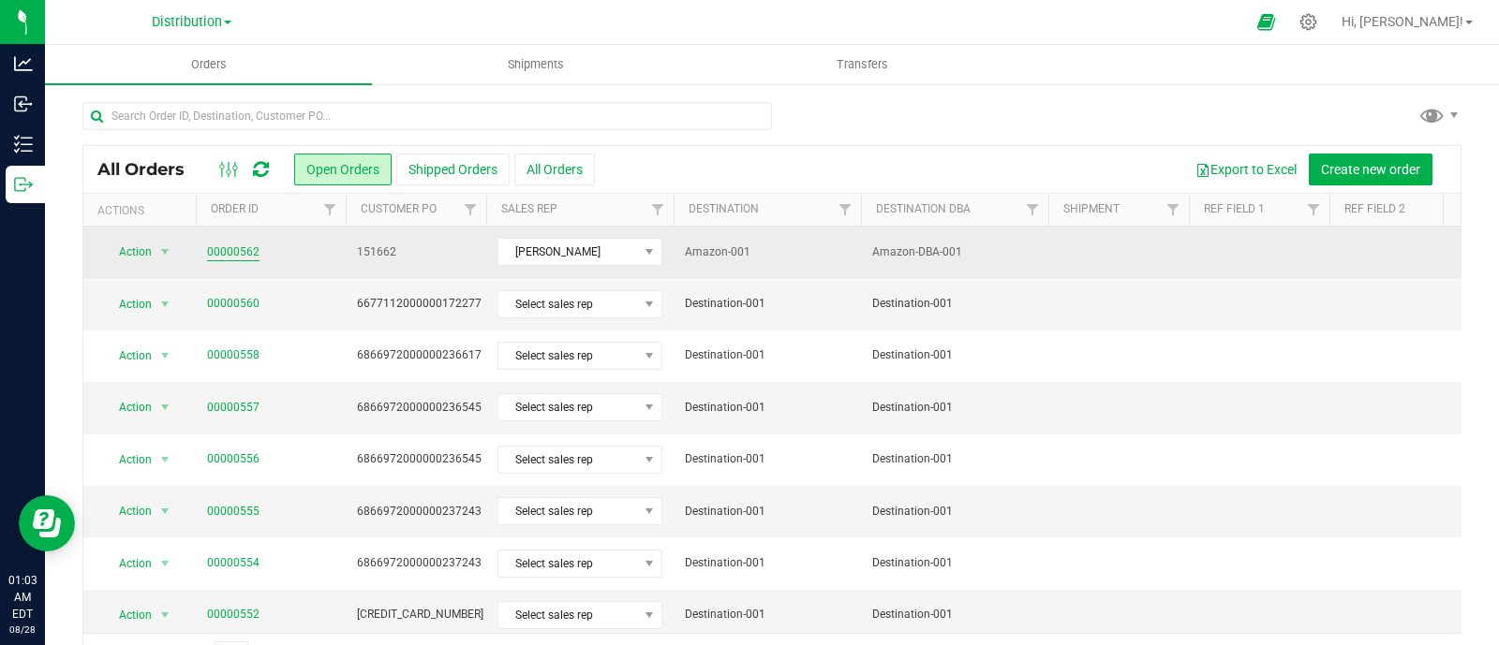
click at [229, 245] on link "00000562" at bounding box center [233, 253] width 52 height 18
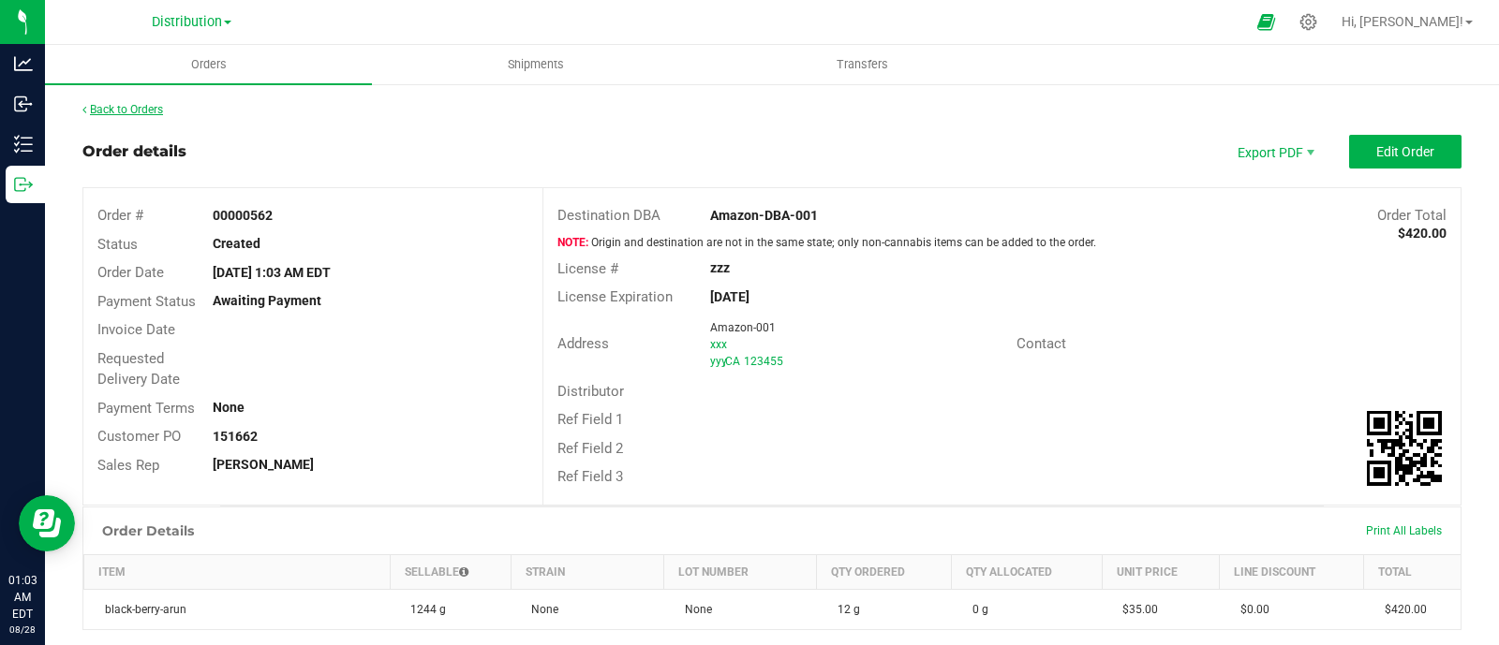
click at [115, 103] on link "Back to Orders" at bounding box center [122, 109] width 81 height 13
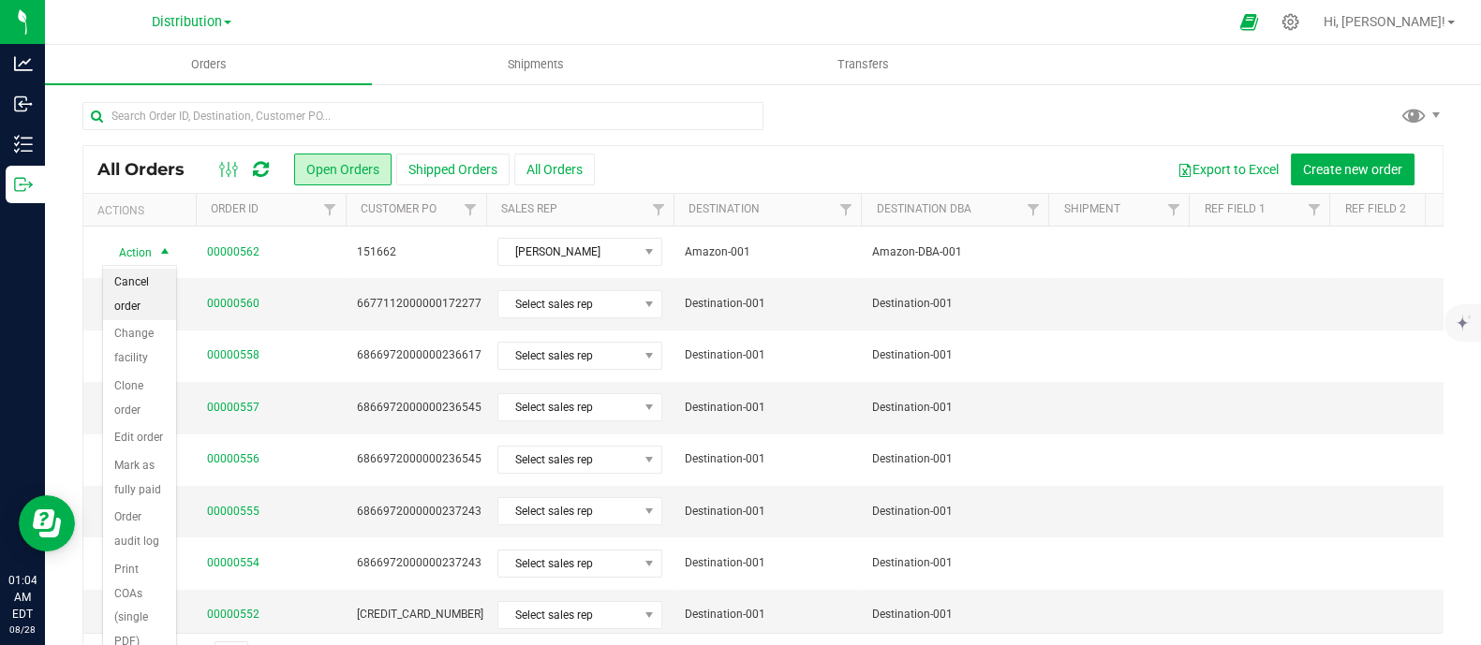
click at [159, 276] on li "Cancel order" at bounding box center [139, 295] width 73 height 52
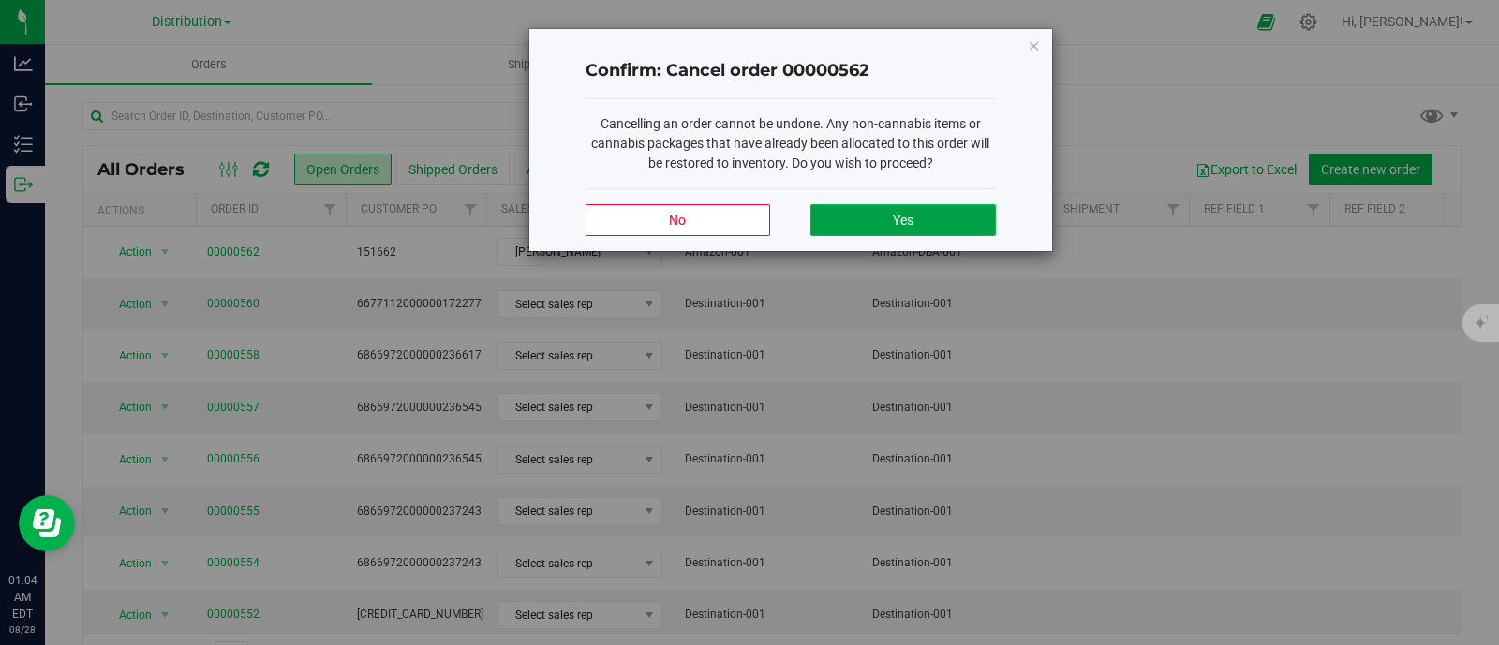
click at [871, 225] on button "Yes" at bounding box center [902, 220] width 185 height 32
